Goal: Book appointment/travel/reservation

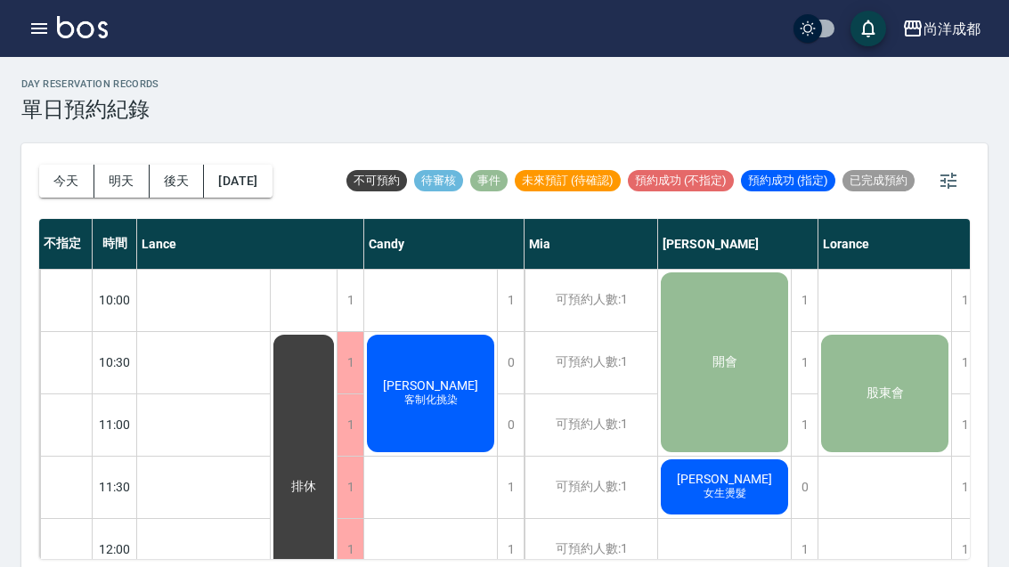
click at [57, 165] on button "今天" at bounding box center [66, 181] width 55 height 33
click at [57, 164] on div "[DATE] [DATE] [DATE] [DATE]" at bounding box center [155, 181] width 233 height 76
click at [61, 166] on button "今天" at bounding box center [66, 181] width 55 height 33
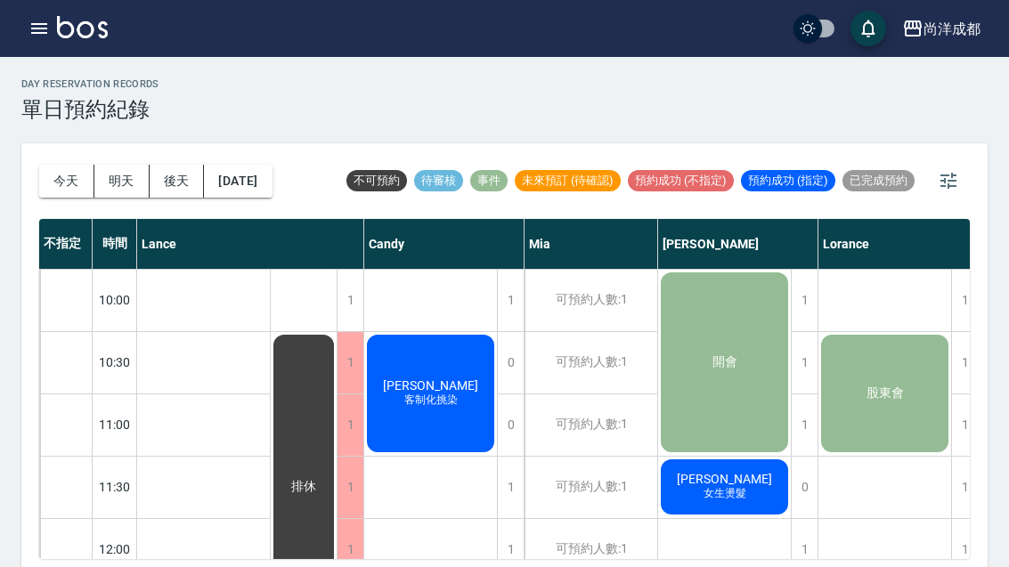
click at [57, 161] on div "[DATE] [DATE] [DATE] [DATE]" at bounding box center [155, 181] width 233 height 76
click at [53, 173] on button "今天" at bounding box center [66, 181] width 55 height 33
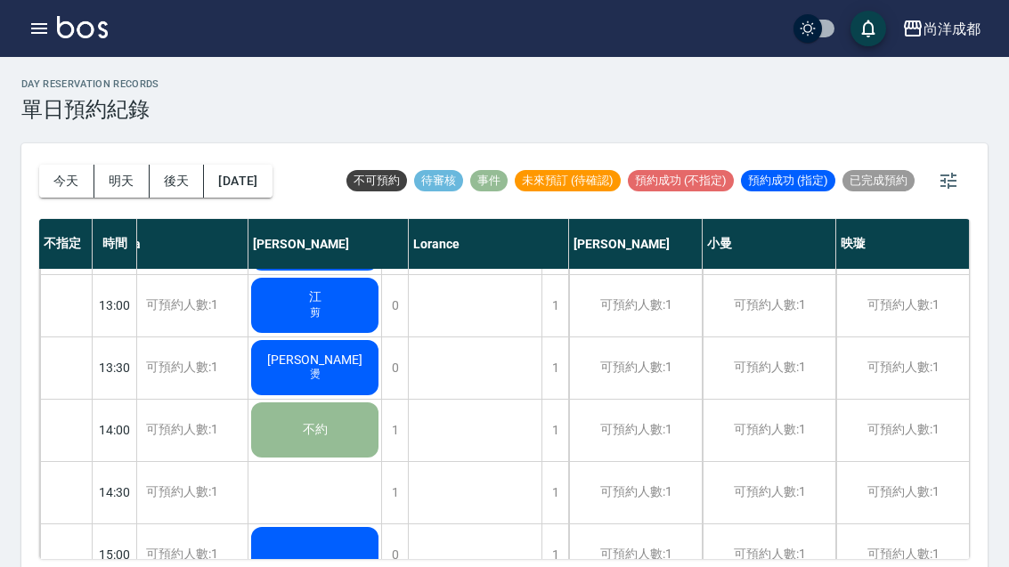
scroll to position [371, 410]
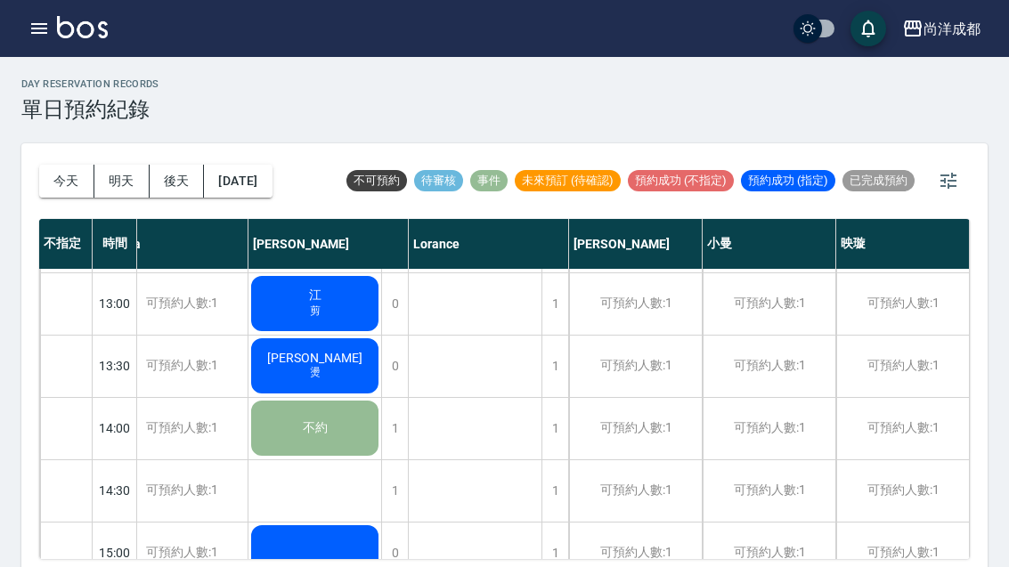
click at [68, 173] on button "今天" at bounding box center [66, 181] width 55 height 33
click at [67, 173] on button "今天" at bounding box center [66, 181] width 55 height 33
click at [61, 180] on button "今天" at bounding box center [66, 181] width 55 height 33
click at [61, 188] on button "今天" at bounding box center [66, 181] width 55 height 33
click at [60, 188] on button "今天" at bounding box center [66, 181] width 55 height 33
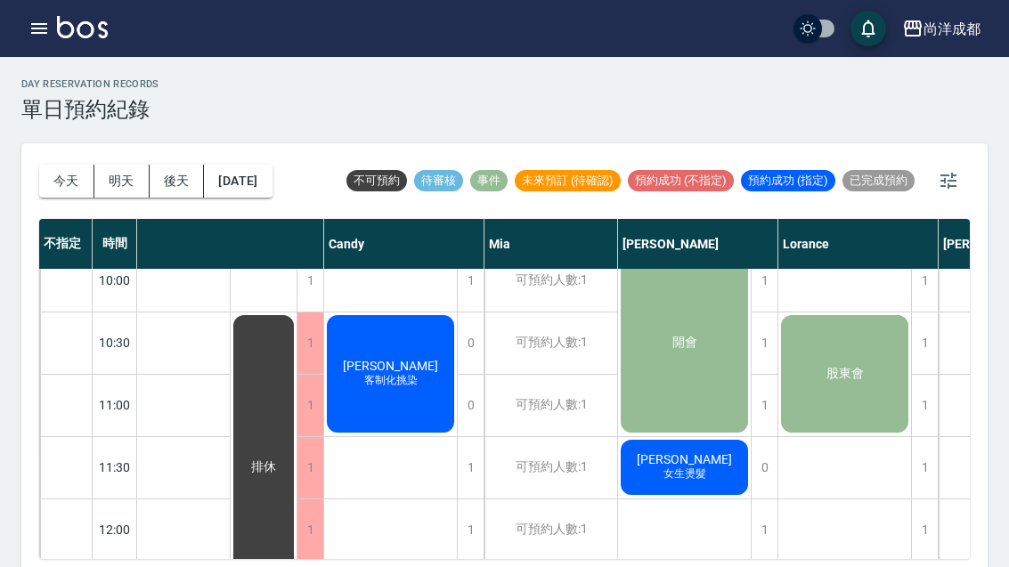
scroll to position [25, 41]
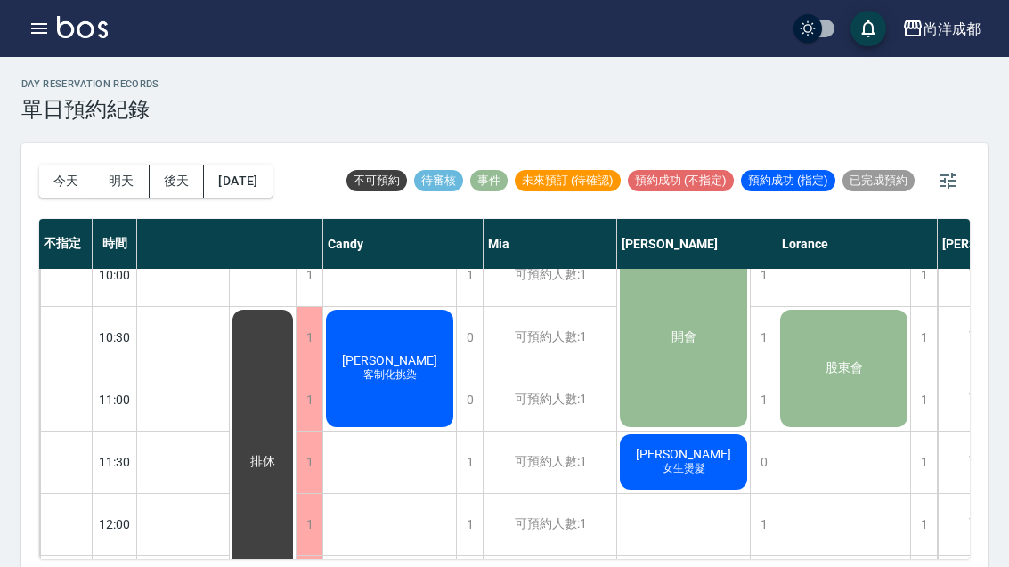
click at [62, 190] on button "今天" at bounding box center [66, 181] width 55 height 33
click at [61, 189] on button "今天" at bounding box center [66, 181] width 55 height 33
click at [66, 187] on button "今天" at bounding box center [66, 181] width 55 height 33
click at [58, 189] on button "今天" at bounding box center [66, 181] width 55 height 33
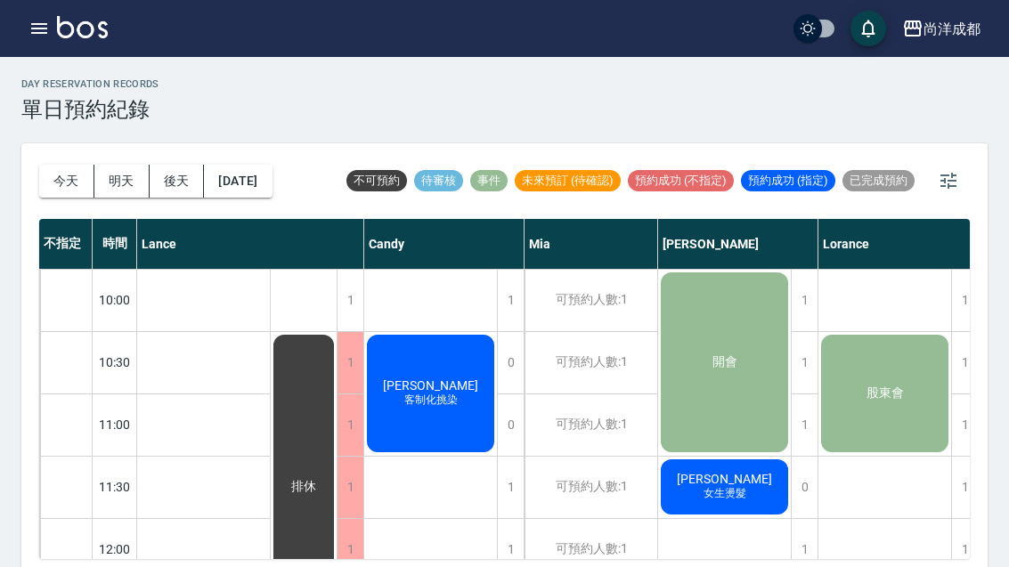
scroll to position [0, 0]
click at [435, 398] on span "客制化挑染" at bounding box center [431, 400] width 61 height 15
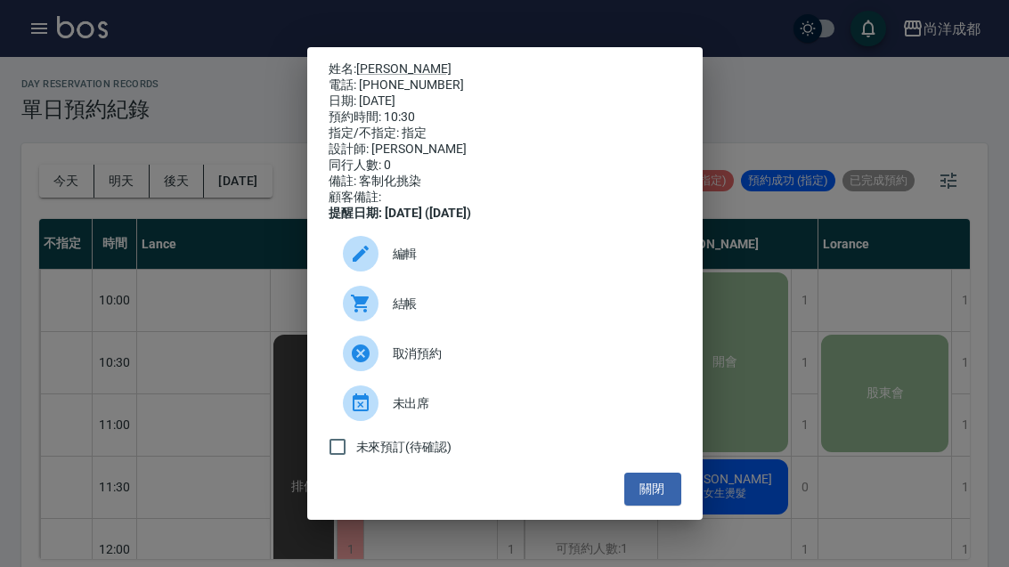
click at [656, 506] on button "關閉" at bounding box center [652, 489] width 57 height 33
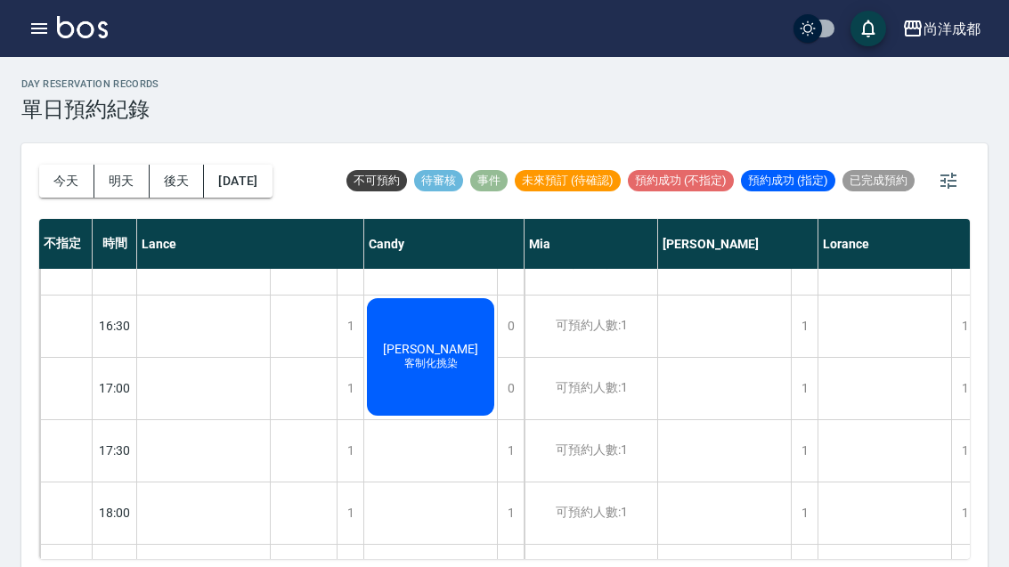
scroll to position [785, 0]
click at [46, 207] on div "[DATE] [DATE] [DATE] [DATE]" at bounding box center [155, 181] width 233 height 76
click at [53, 194] on button "今天" at bounding box center [66, 181] width 55 height 33
click at [64, 206] on div "[DATE] [DATE] [DATE] [DATE]" at bounding box center [155, 181] width 233 height 76
click at [71, 184] on button "今天" at bounding box center [66, 181] width 55 height 33
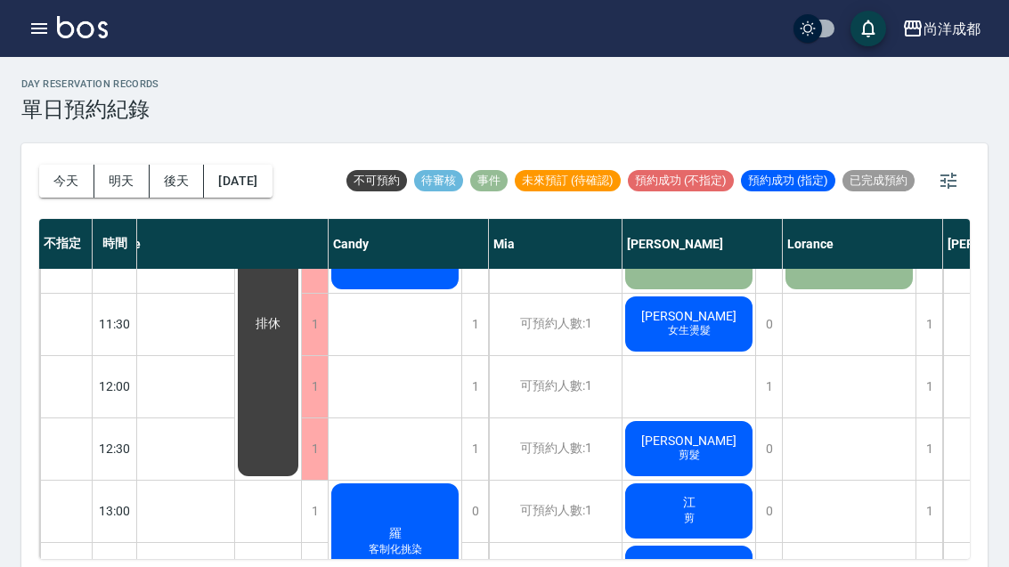
scroll to position [162, 36]
